Goal: Check status: Check status

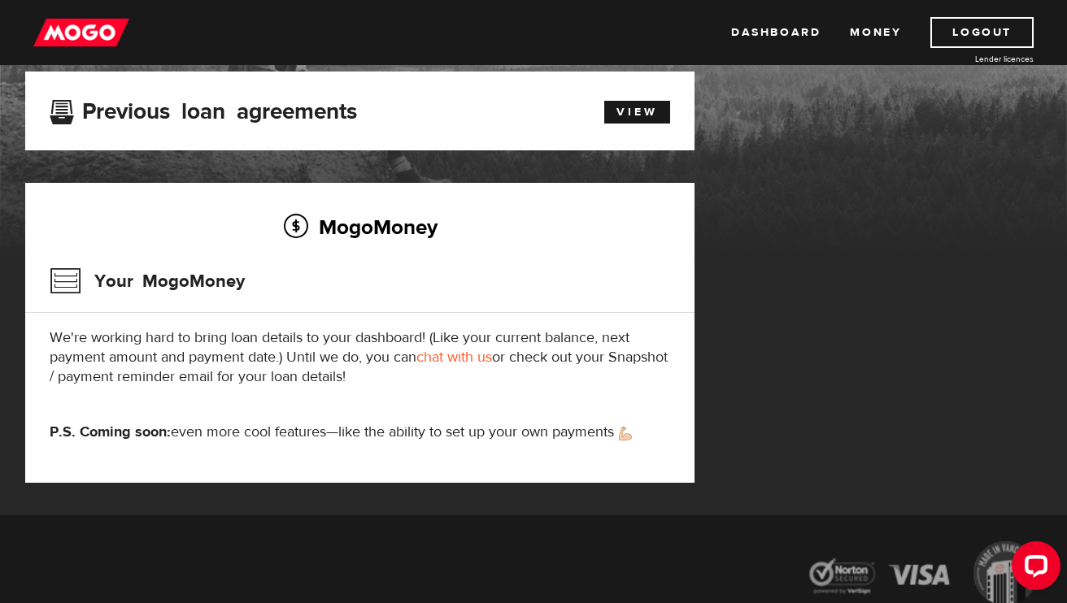
scroll to position [94, 0]
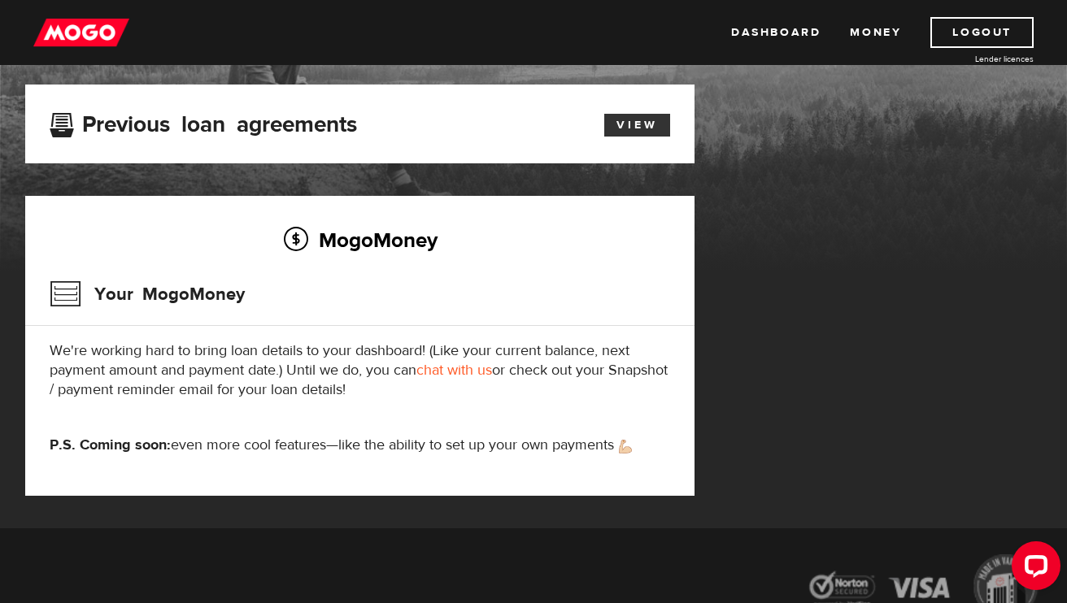
click at [647, 128] on link "View" at bounding box center [637, 125] width 66 height 23
click at [1030, 570] on icon "Open LiveChat chat widget" at bounding box center [1036, 565] width 15 height 11
click at [823, 212] on div "MogoMoney Your MogoMoney application Expired Your MogoMoney credit decision has…" at bounding box center [533, 307] width 1041 height 444
click at [623, 125] on link "View" at bounding box center [637, 125] width 66 height 23
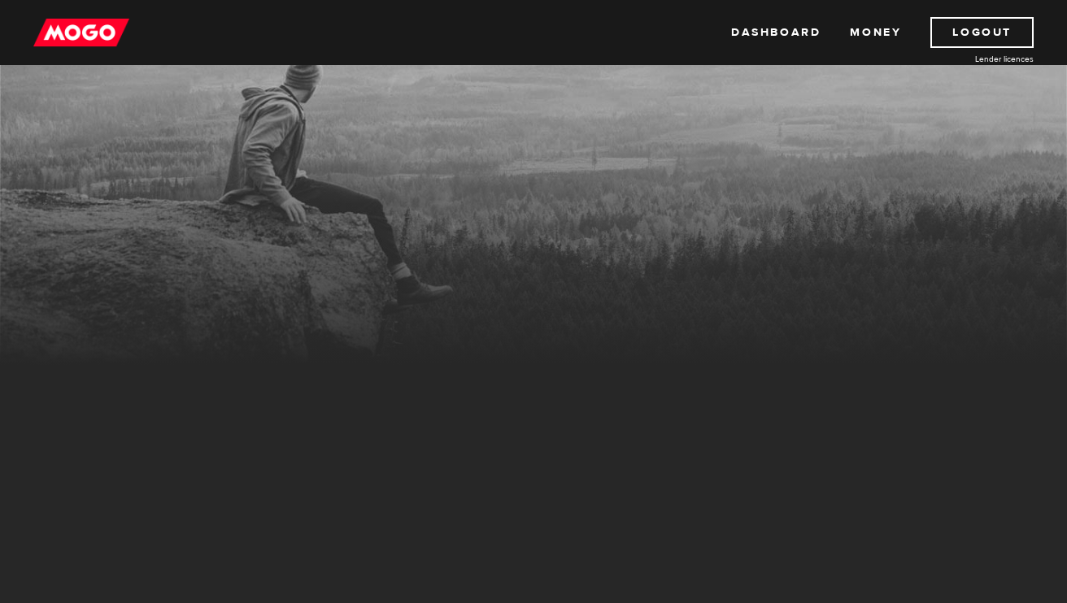
scroll to position [94, 0]
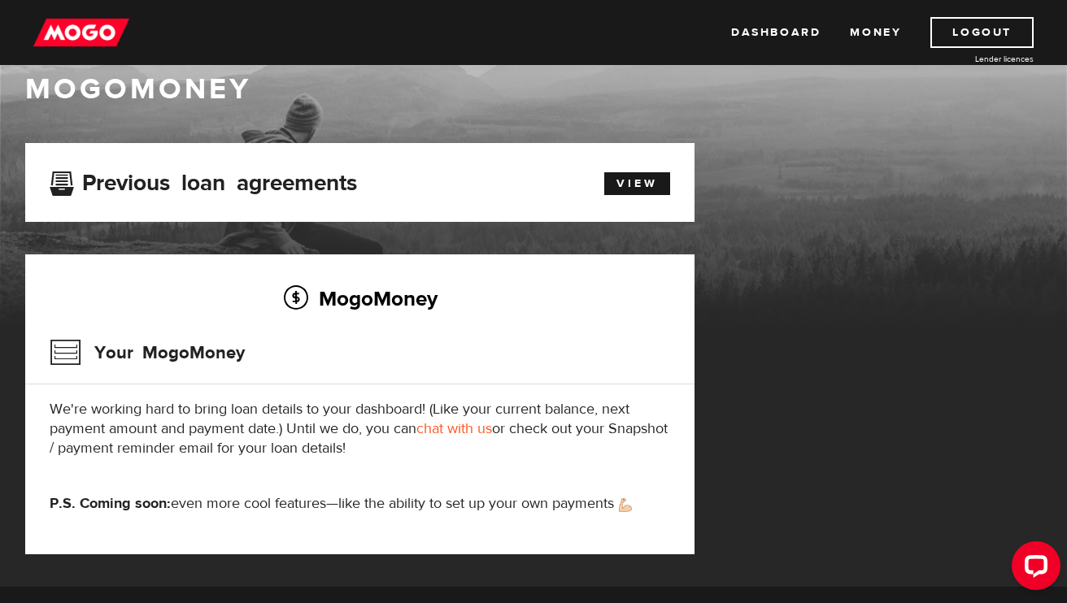
scroll to position [-1, 0]
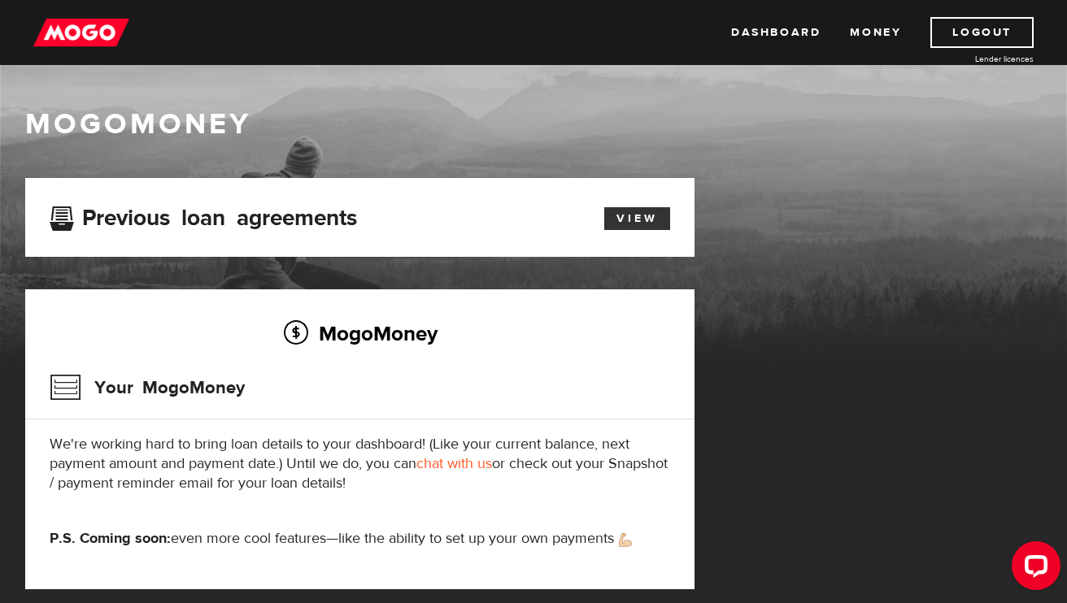
click at [633, 224] on link "View" at bounding box center [637, 218] width 66 height 23
click at [1024, 570] on div "Open LiveChat chat widget" at bounding box center [1036, 565] width 28 height 28
